Goal: Task Accomplishment & Management: Use online tool/utility

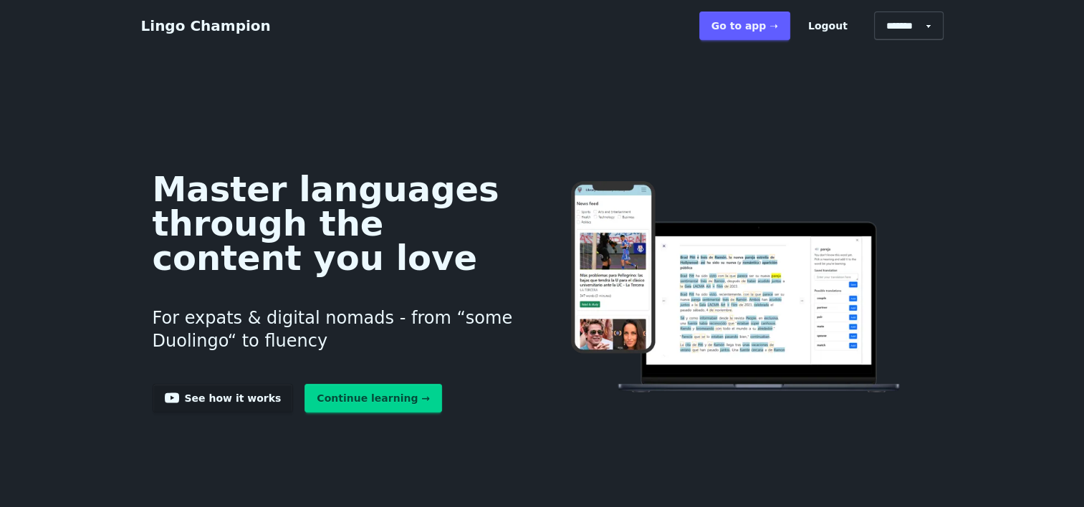
click at [350, 408] on link "Continue learning →" at bounding box center [373, 398] width 138 height 29
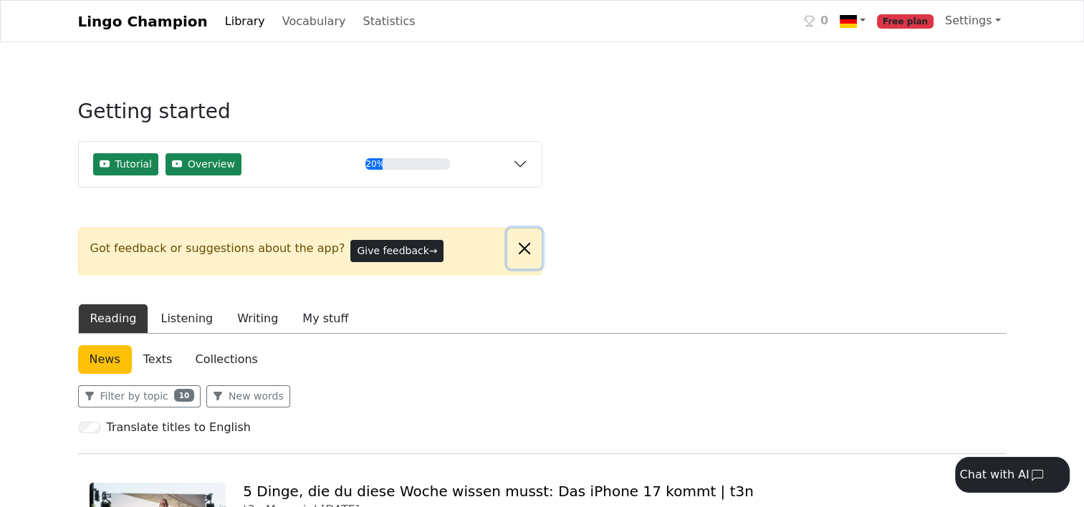
click at [519, 254] on button "Close alert" at bounding box center [524, 249] width 34 height 40
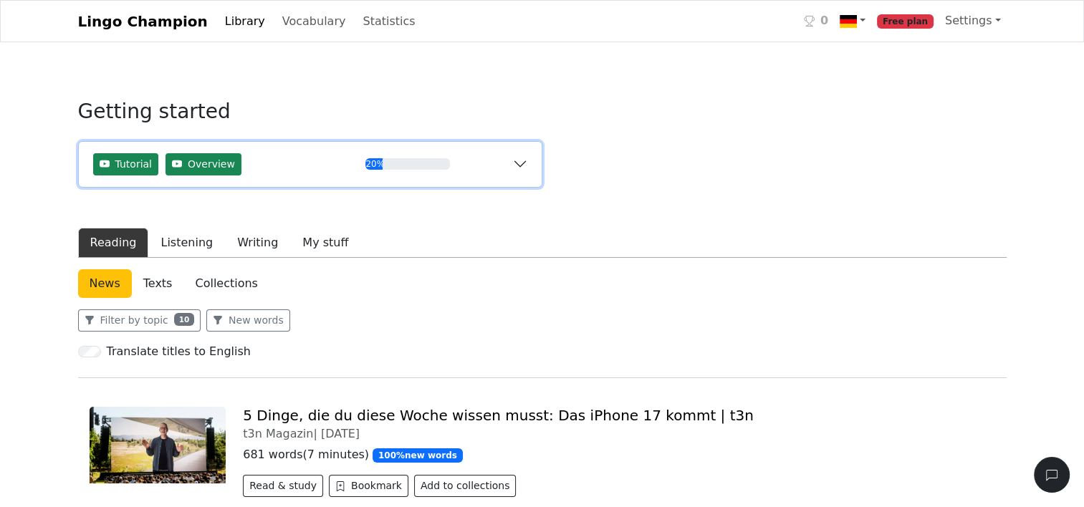
click at [386, 160] on div "20%" at bounding box center [407, 163] width 84 height 11
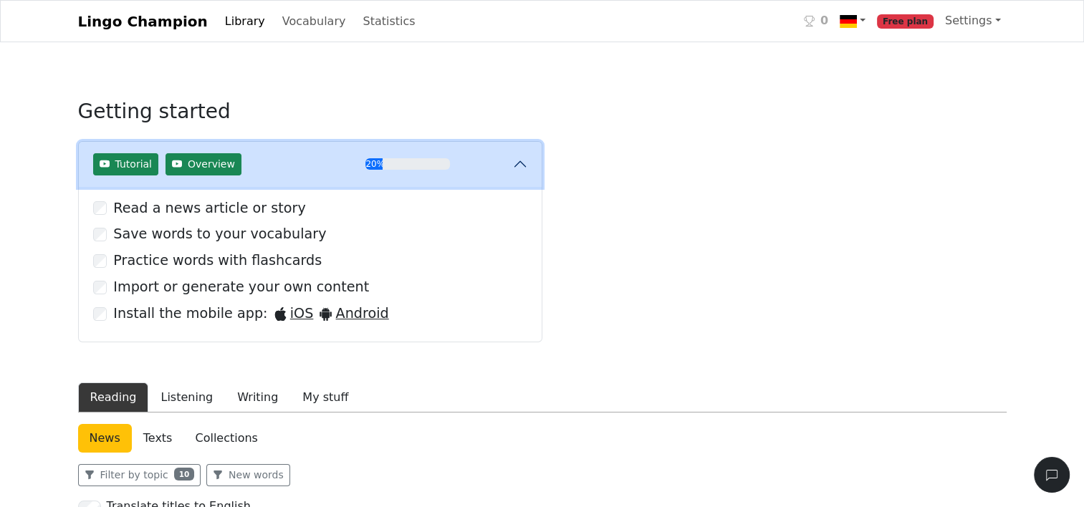
click at [365, 175] on button "Tutorial Overview 20%" at bounding box center [310, 164] width 463 height 45
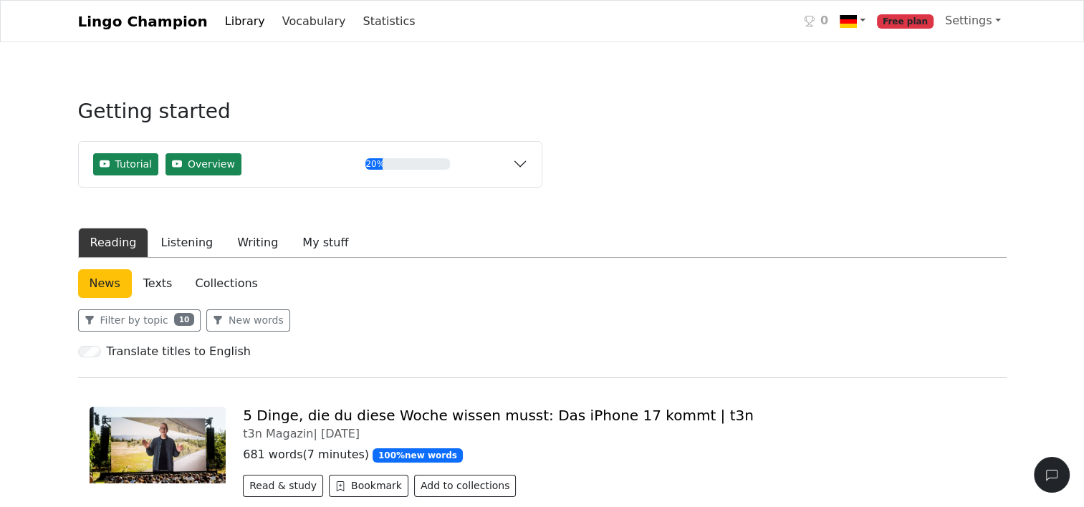
drag, startPoint x: 278, startPoint y: 22, endPoint x: 355, endPoint y: 32, distance: 78.0
click at [278, 22] on link "Vocabulary" at bounding box center [314, 21] width 75 height 29
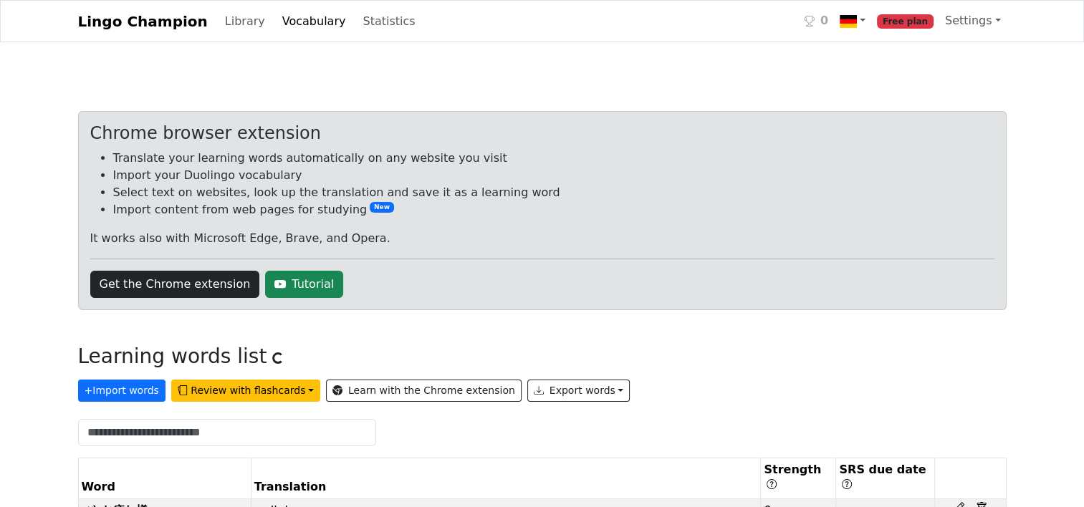
click at [534, 390] on button "Export words" at bounding box center [578, 391] width 103 height 22
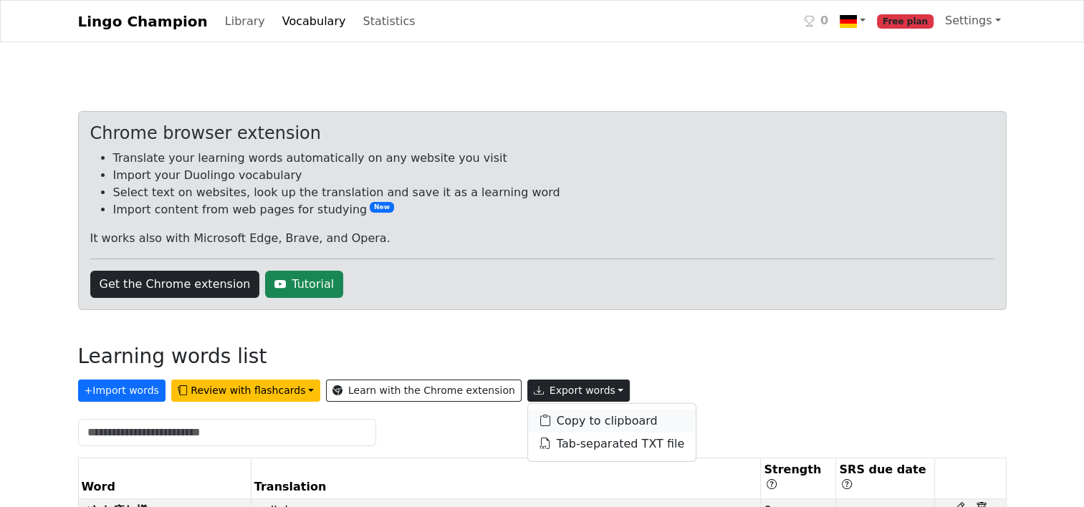
click at [560, 424] on link "Copy to clipboard" at bounding box center [612, 421] width 168 height 23
click at [527, 390] on button "Export words" at bounding box center [578, 391] width 103 height 22
click at [570, 438] on link "Tab-separated TXT file" at bounding box center [612, 444] width 168 height 23
